Goal: Check status: Check status

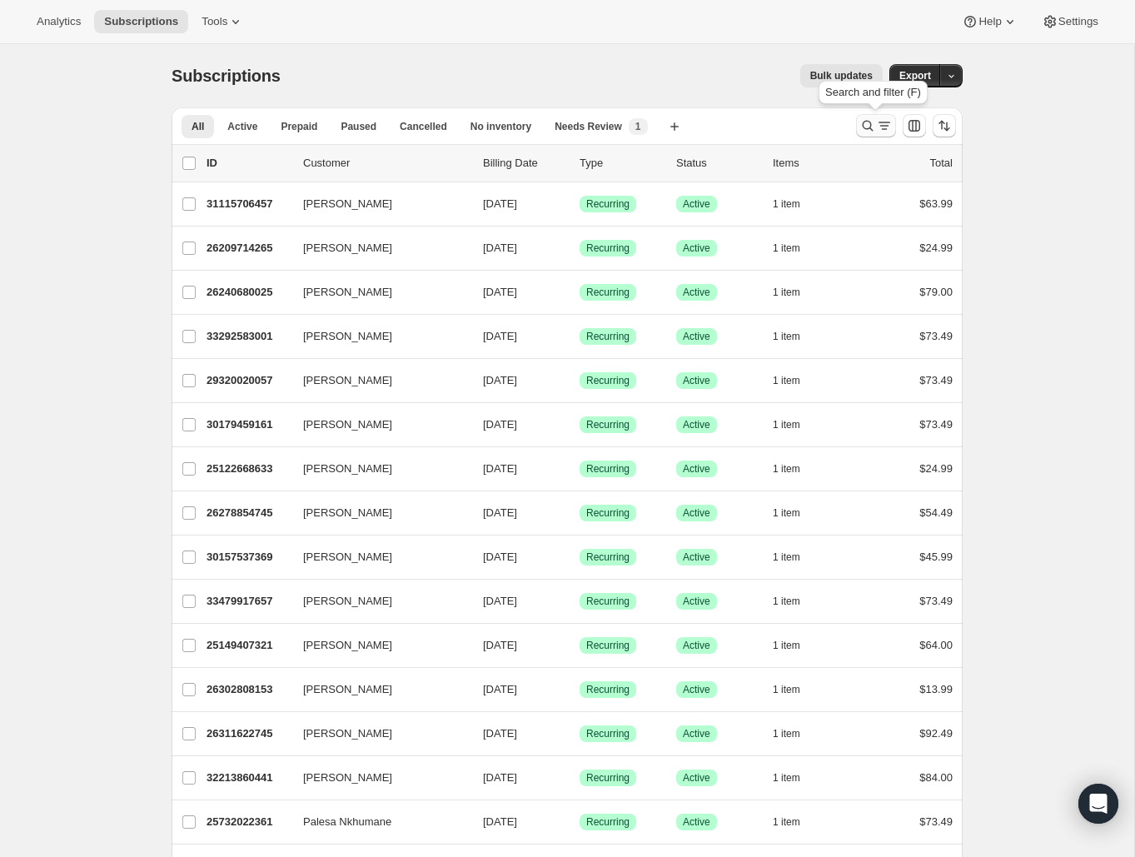
click at [878, 124] on icon "Search and filter results" at bounding box center [884, 125] width 17 height 17
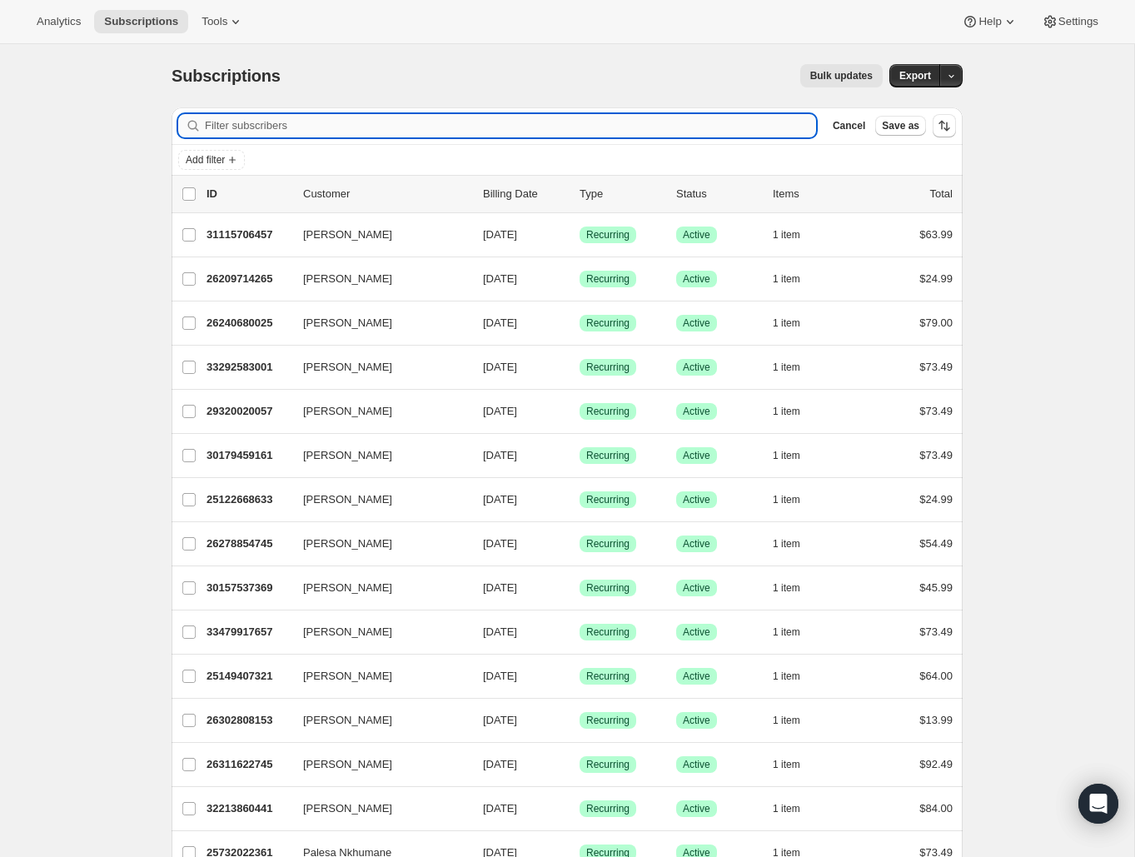
paste input "[EMAIL_ADDRESS][DOMAIN_NAME]"
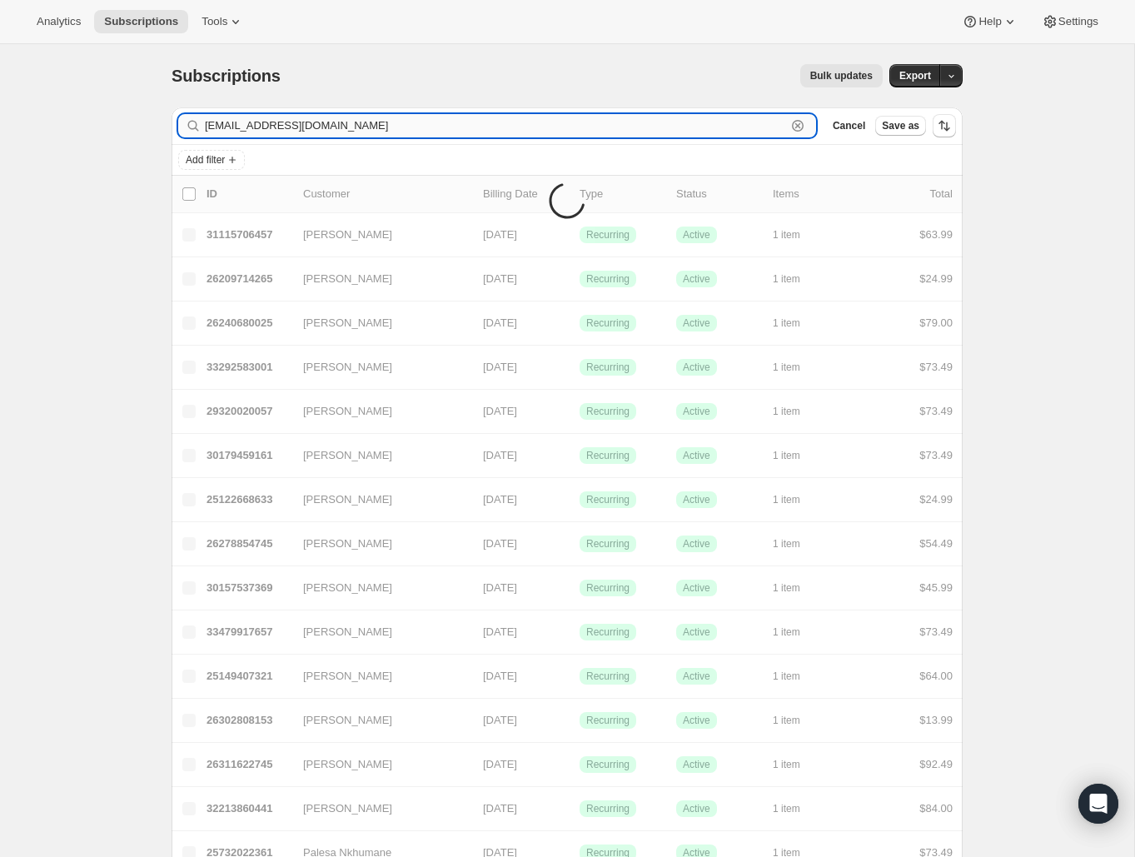
type input "[EMAIL_ADDRESS][DOMAIN_NAME]"
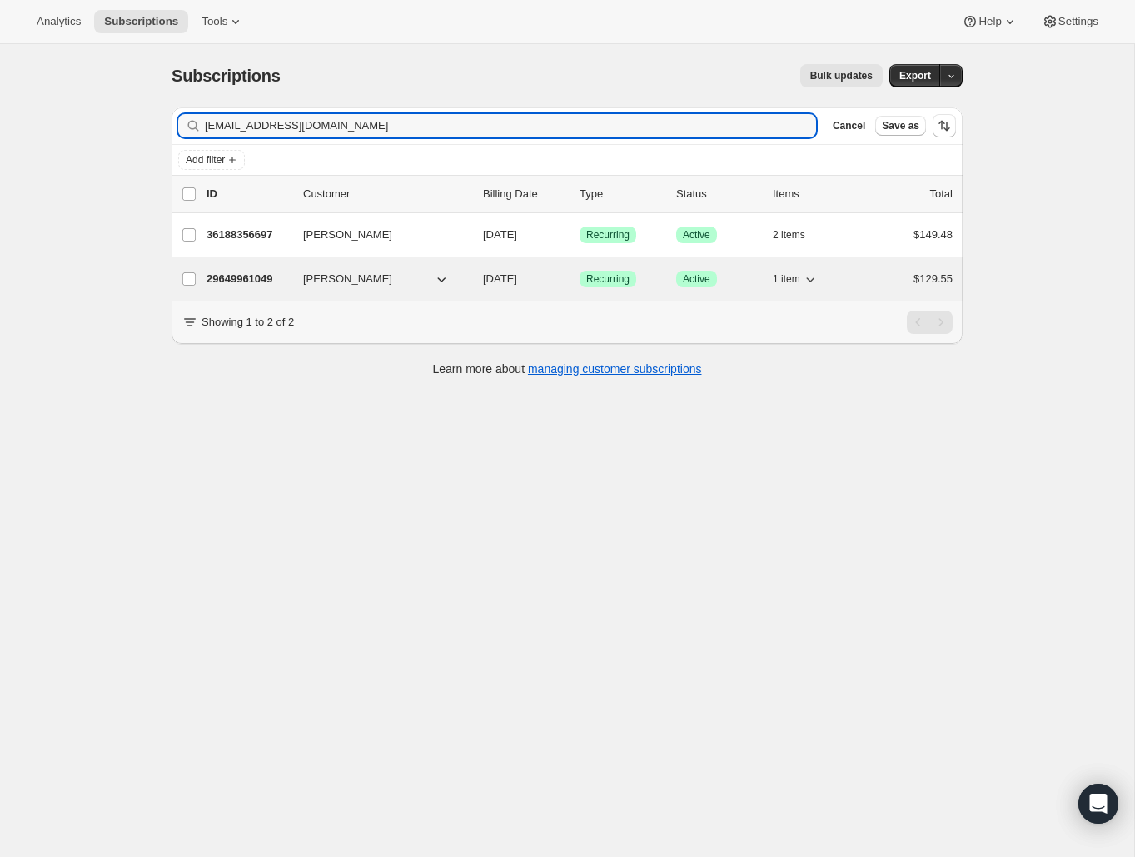
click at [264, 277] on p "29649961049" at bounding box center [247, 279] width 83 height 17
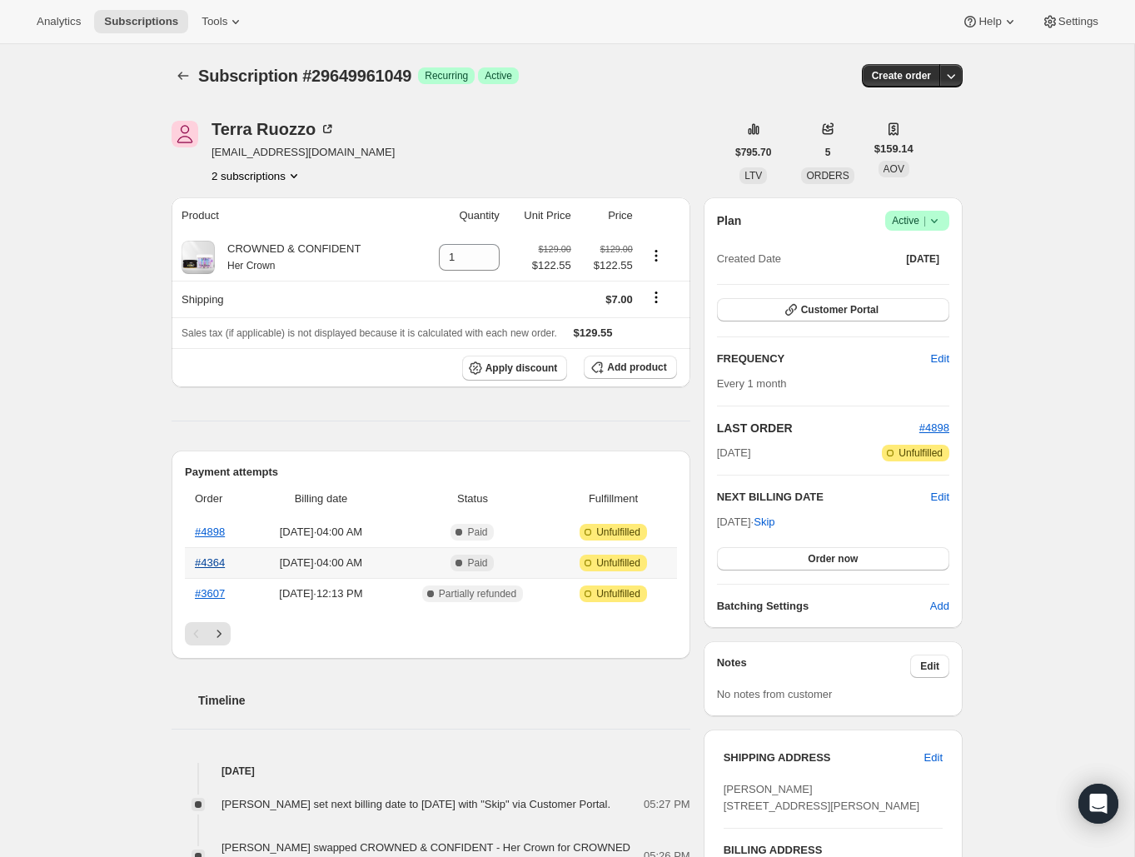
click at [207, 563] on link "#4364" at bounding box center [210, 562] width 30 height 12
click at [201, 529] on link "#4898" at bounding box center [210, 531] width 30 height 12
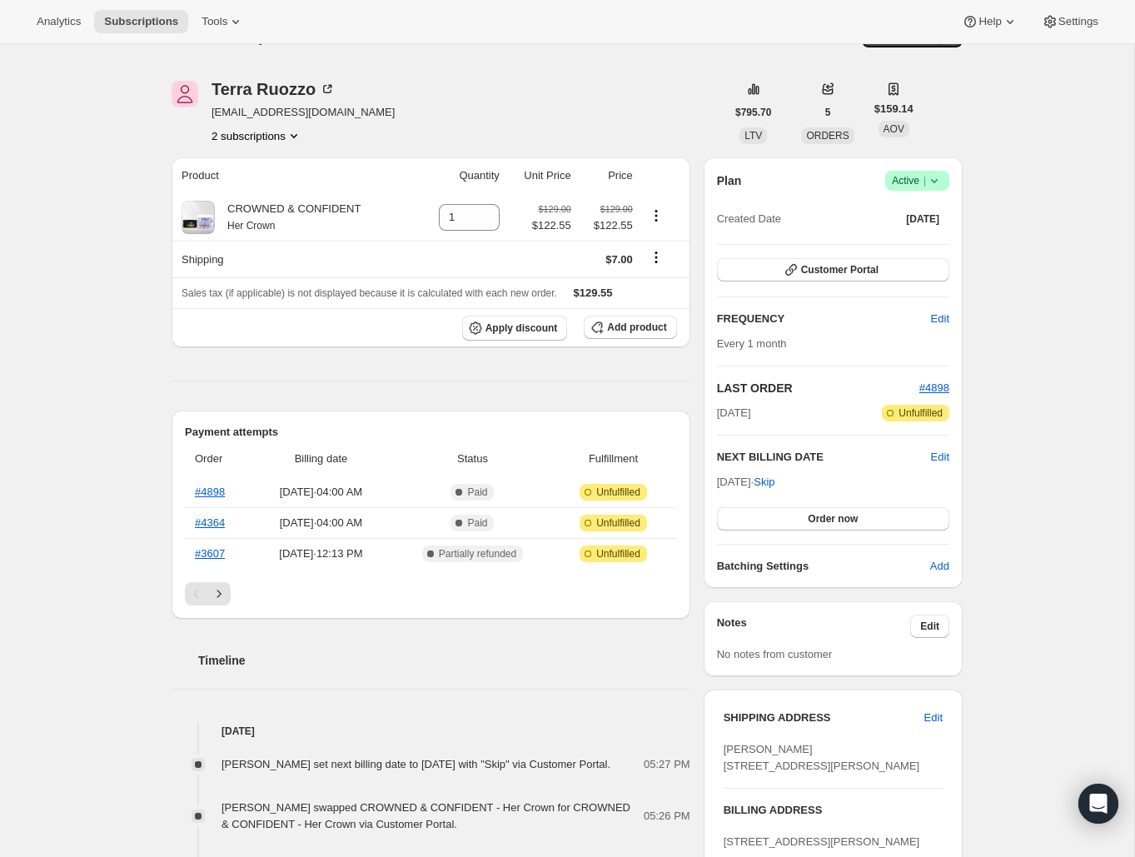
scroll to position [138, 0]
